Goal: Transaction & Acquisition: Obtain resource

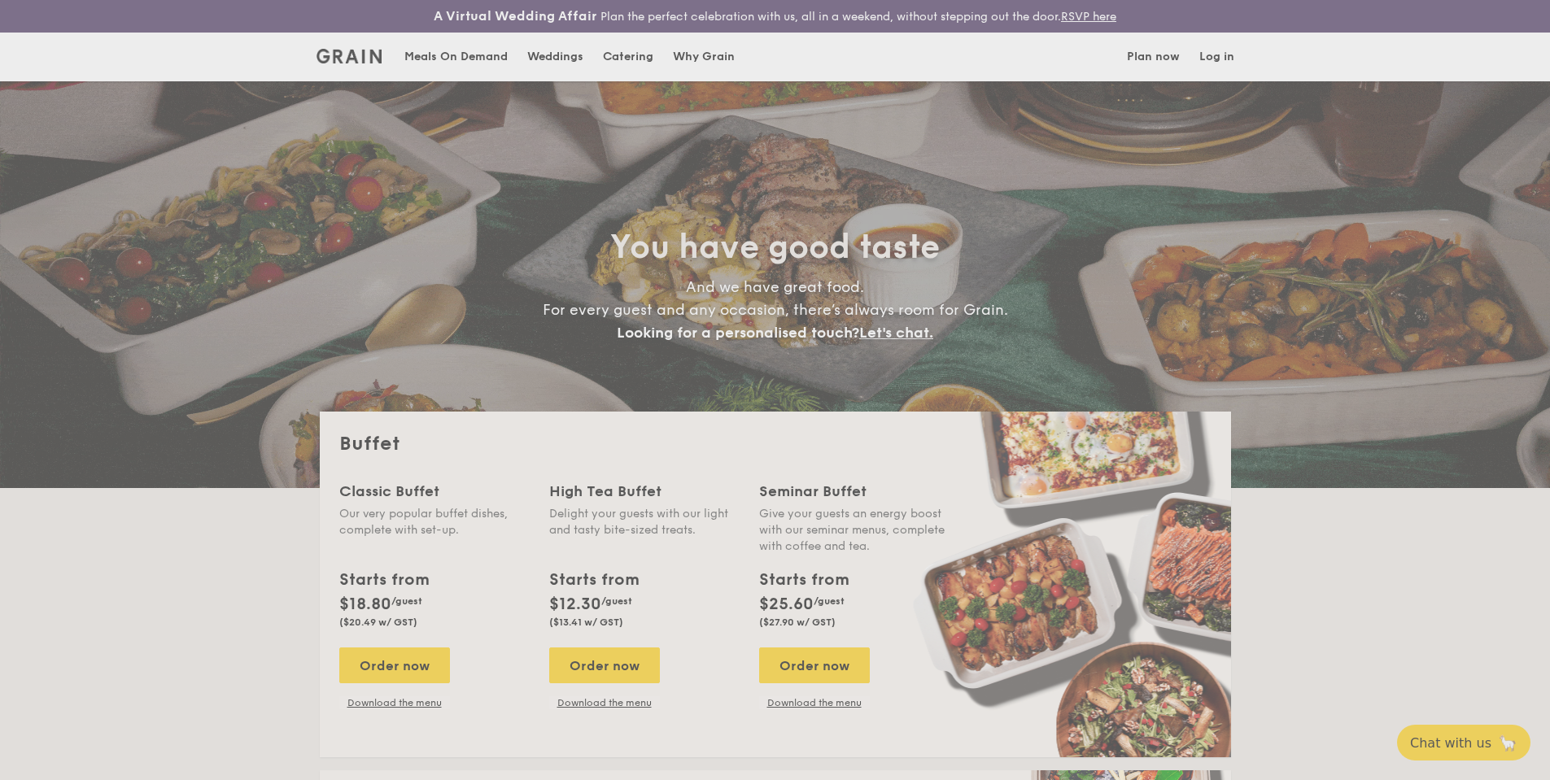
select select
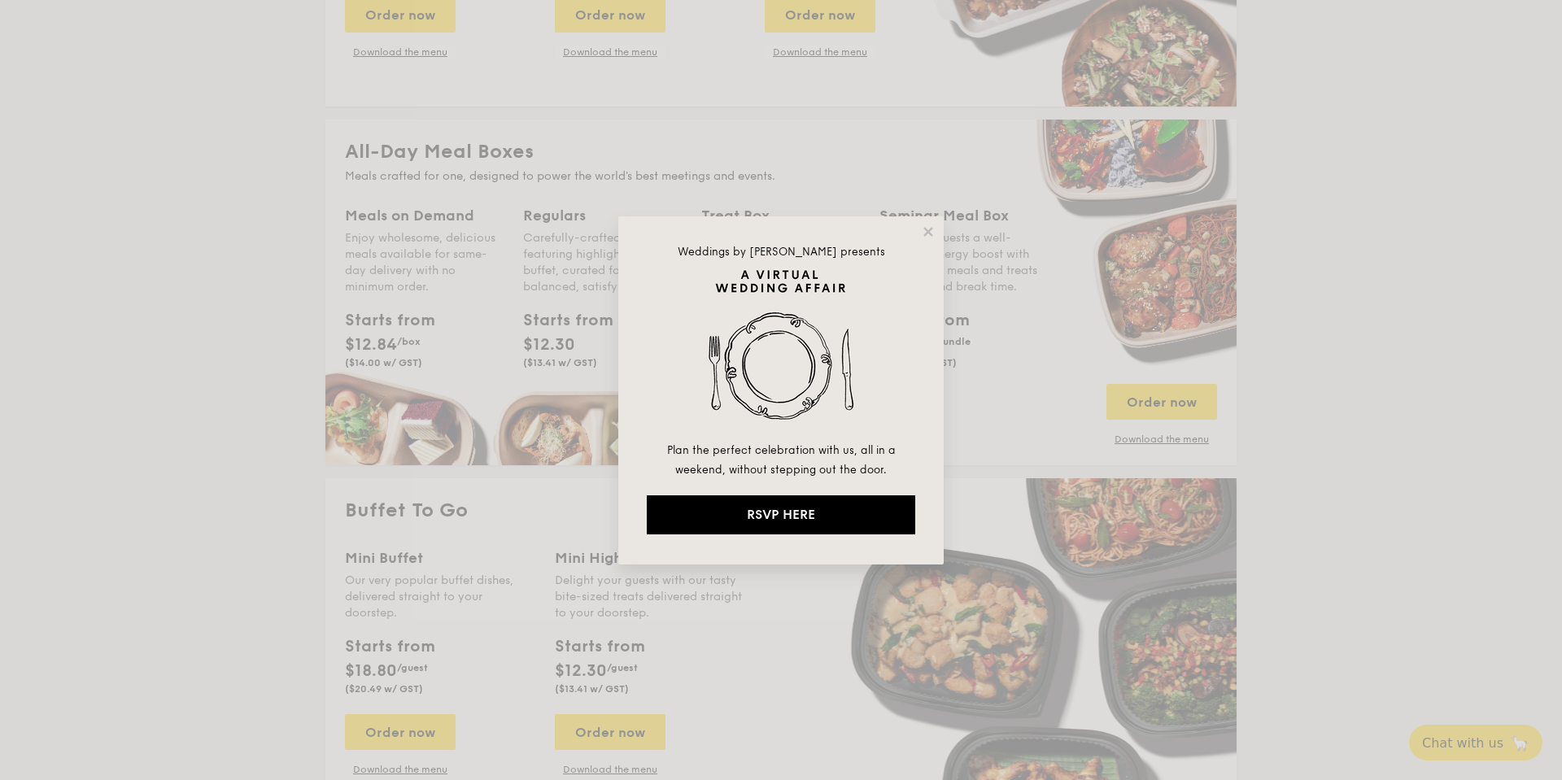
click at [919, 233] on div "Weddings by [PERSON_NAME] presents Plan the perfect celebration with us, all in…" at bounding box center [780, 390] width 325 height 348
click at [936, 238] on div "Weddings by [PERSON_NAME] presents Plan the perfect celebration with us, all in…" at bounding box center [780, 390] width 325 height 348
click at [933, 236] on icon at bounding box center [928, 232] width 15 height 15
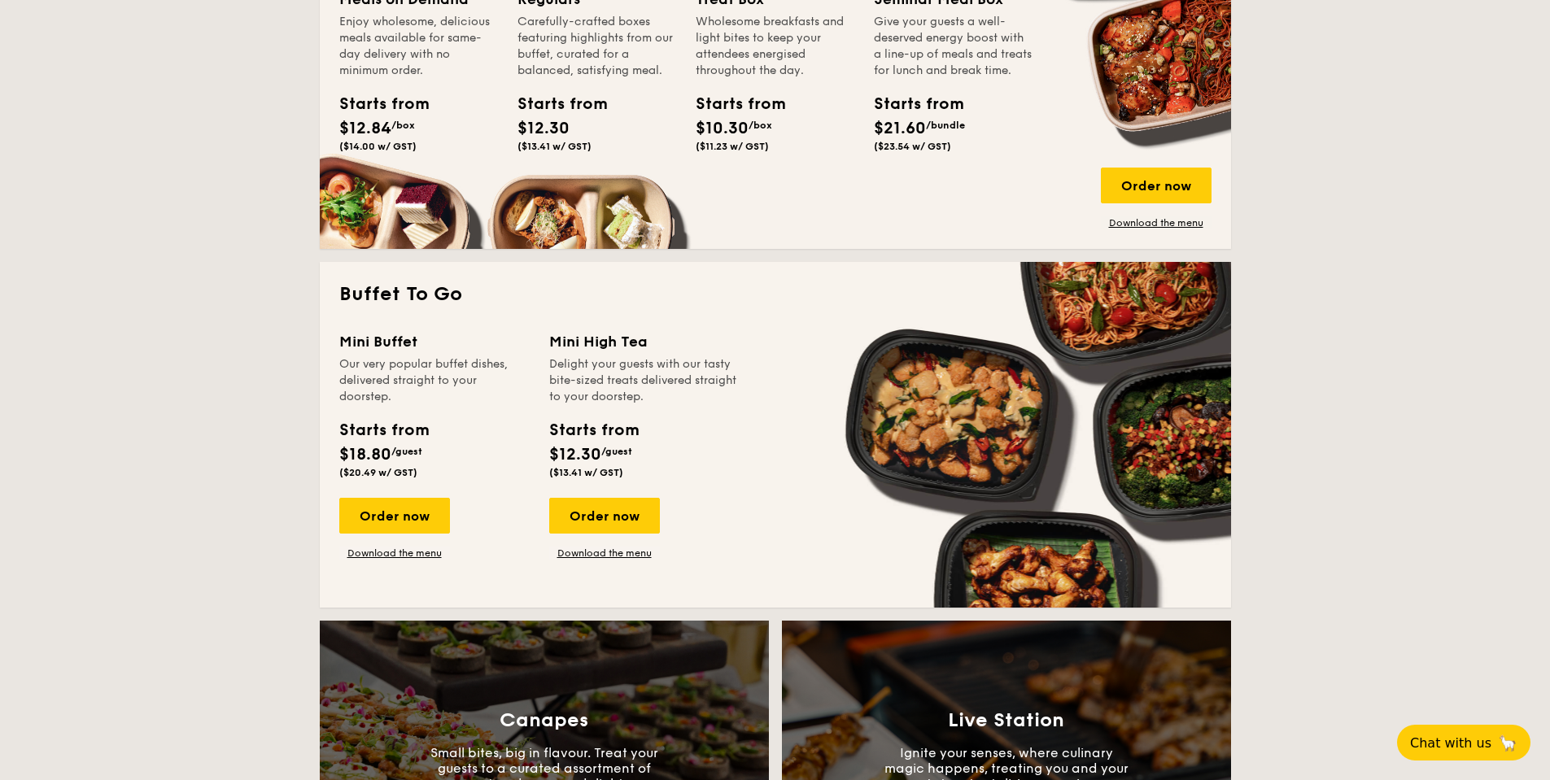
scroll to position [1058, 0]
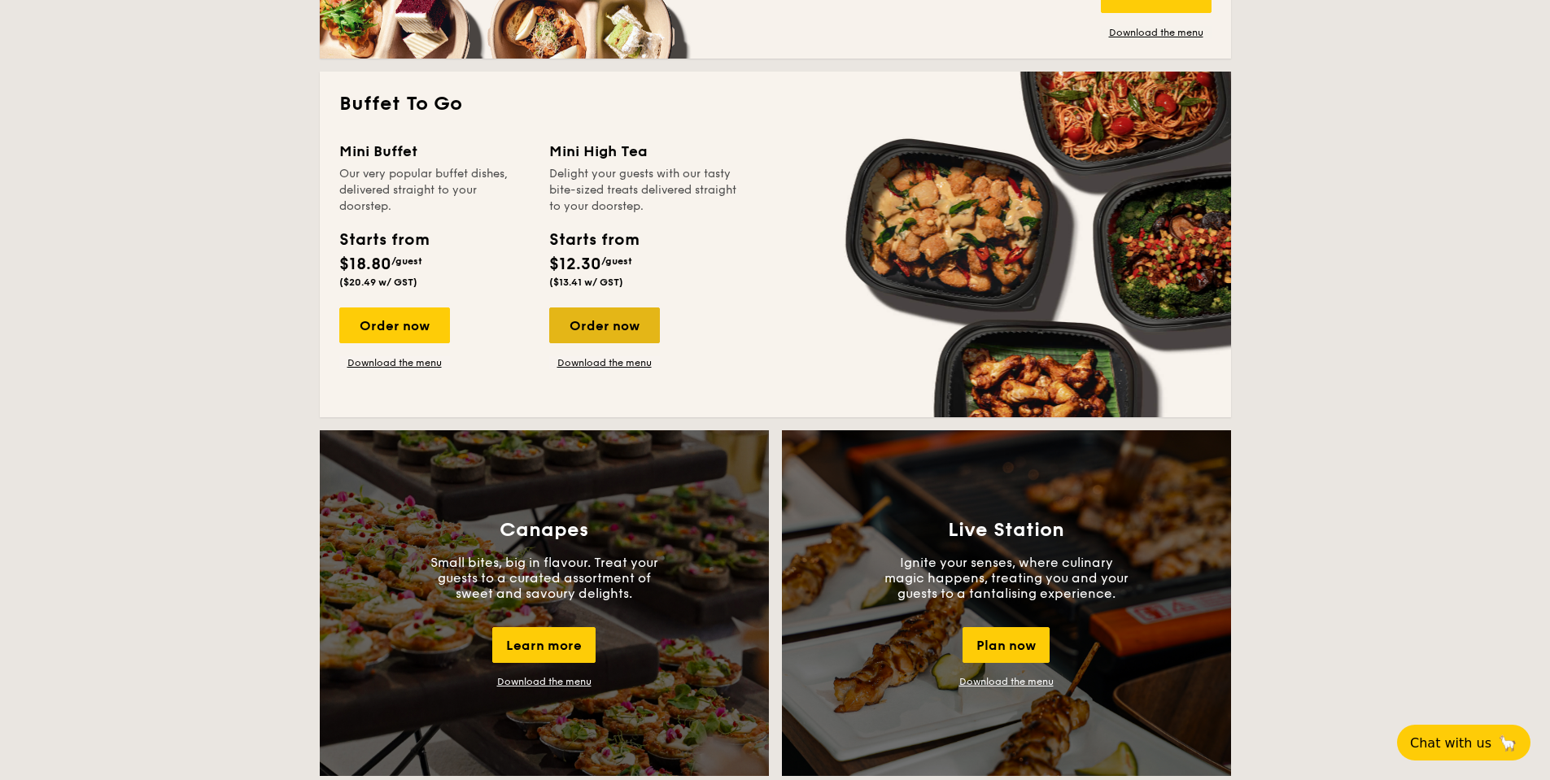
click at [581, 318] on div "Order now" at bounding box center [604, 325] width 111 height 36
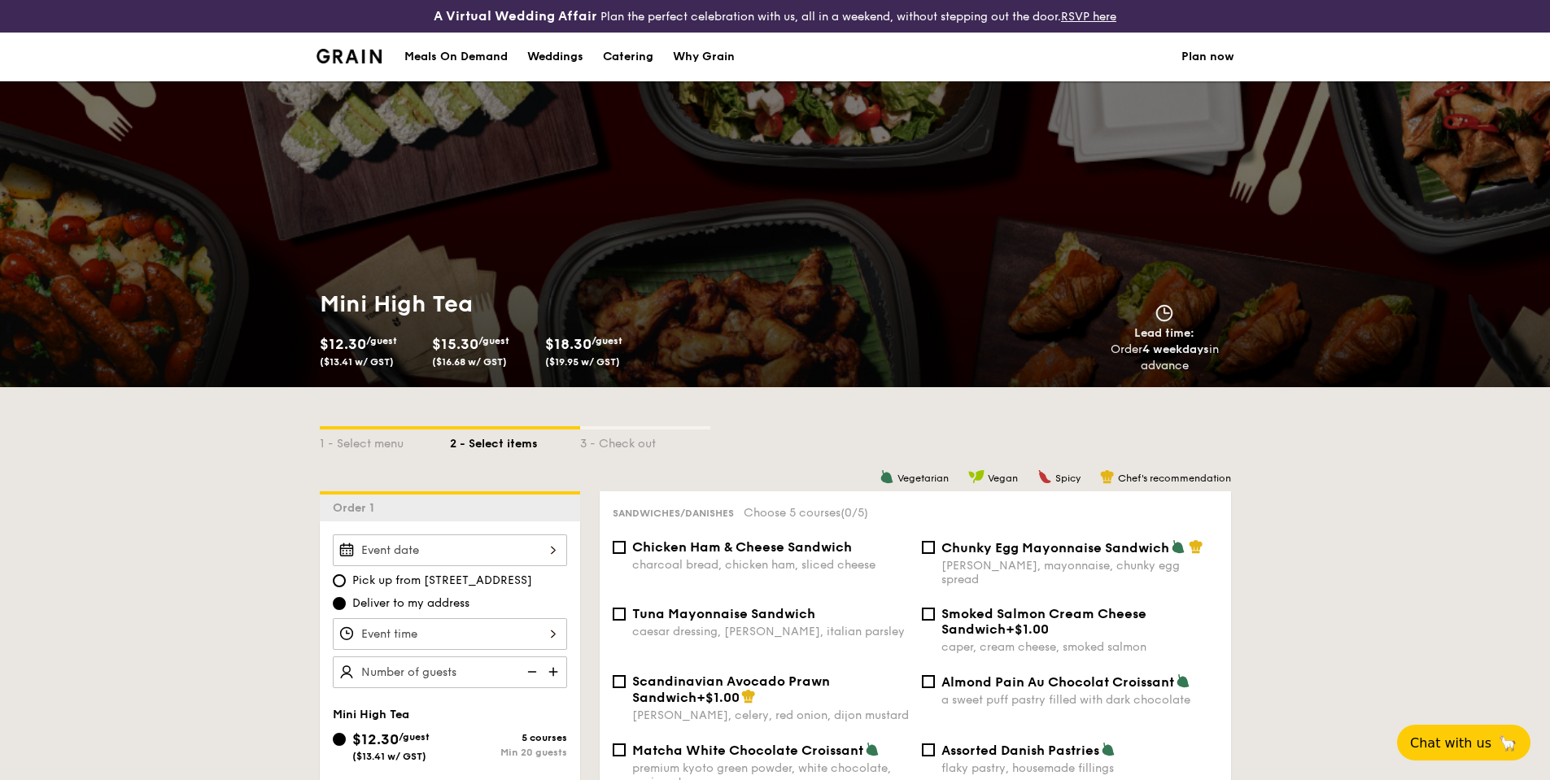
scroll to position [212, 0]
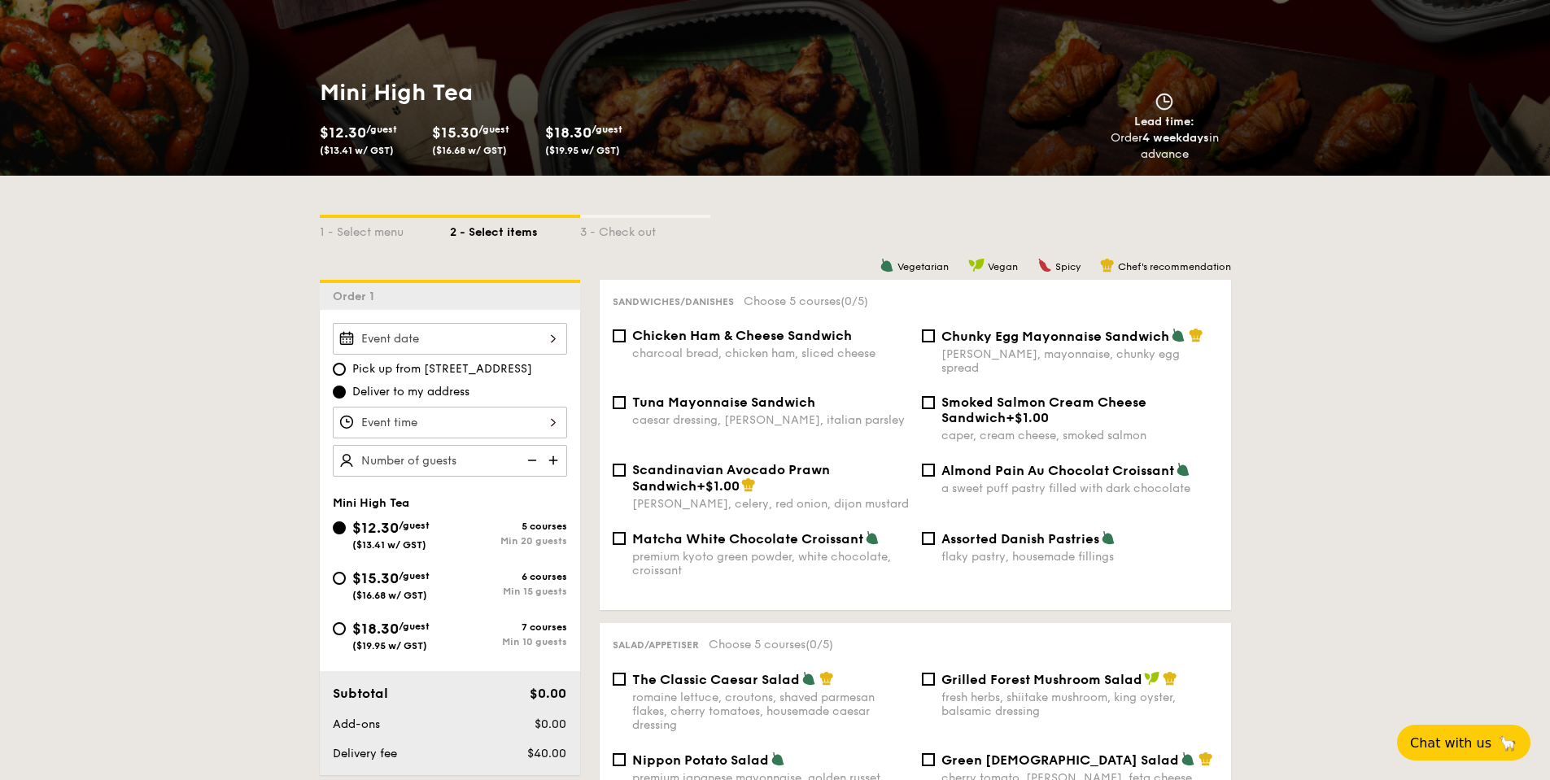
select select
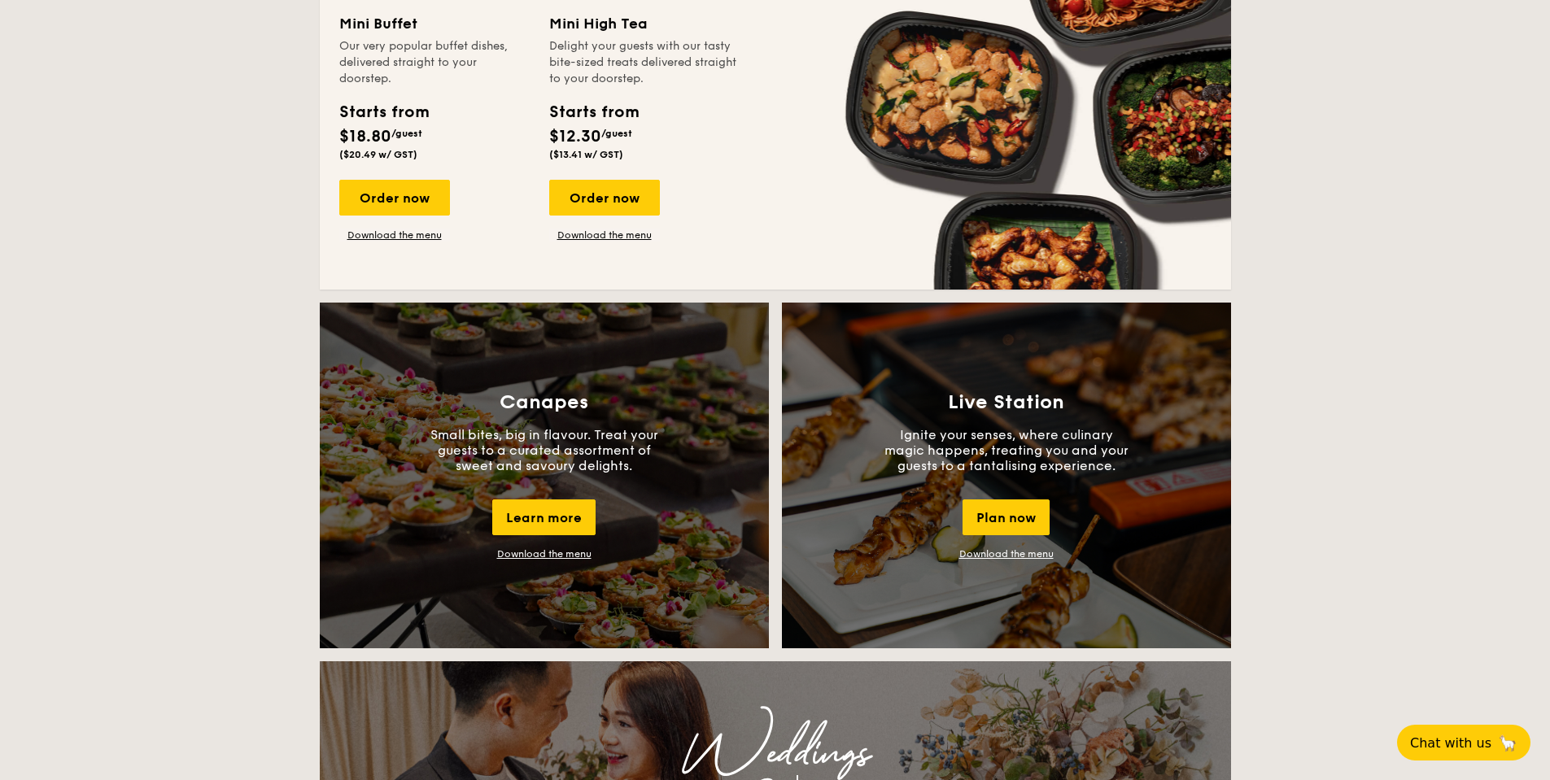
scroll to position [1106, 0]
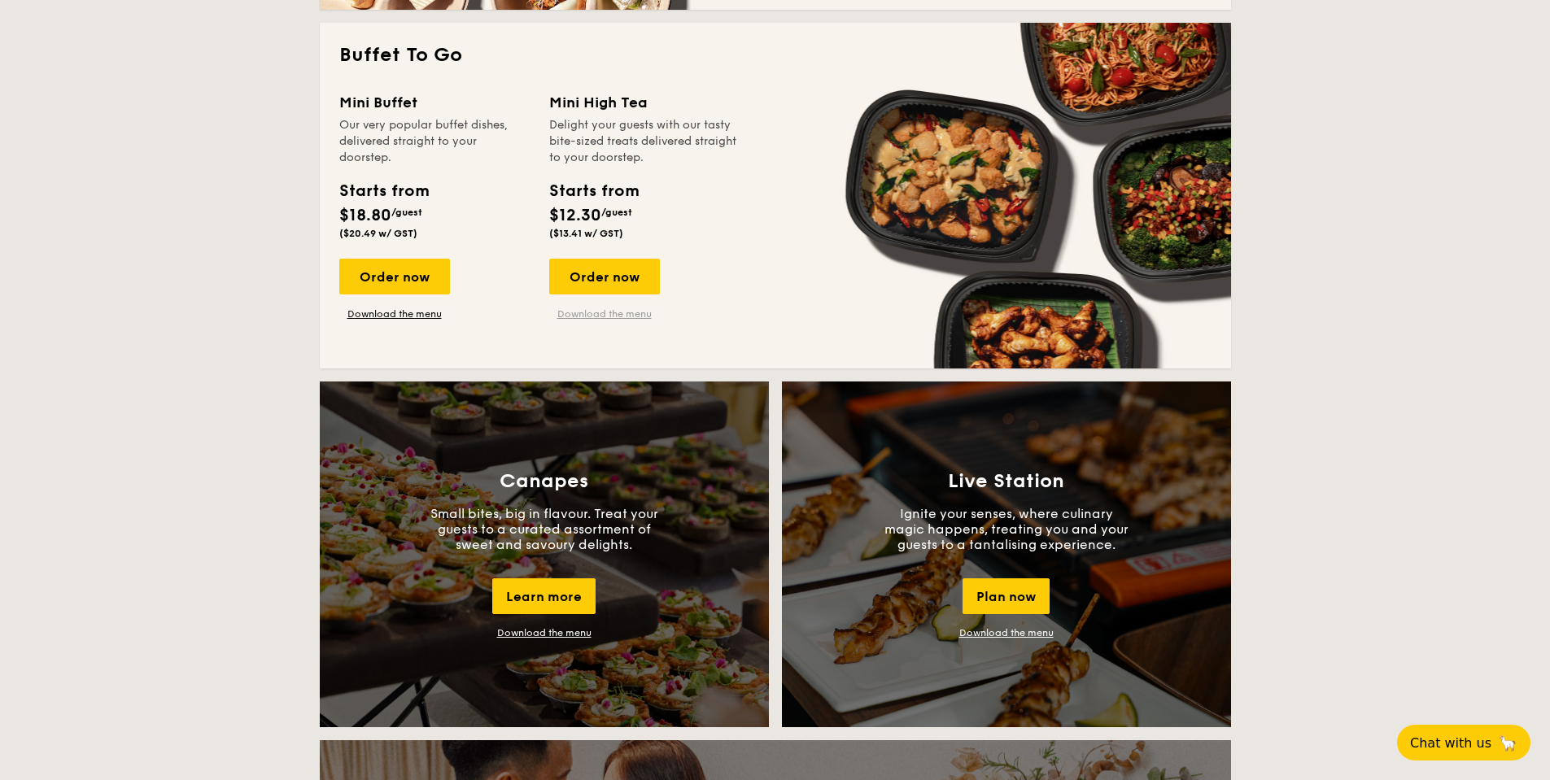
click at [619, 315] on link "Download the menu" at bounding box center [604, 313] width 111 height 13
